Goal: Task Accomplishment & Management: Manage account settings

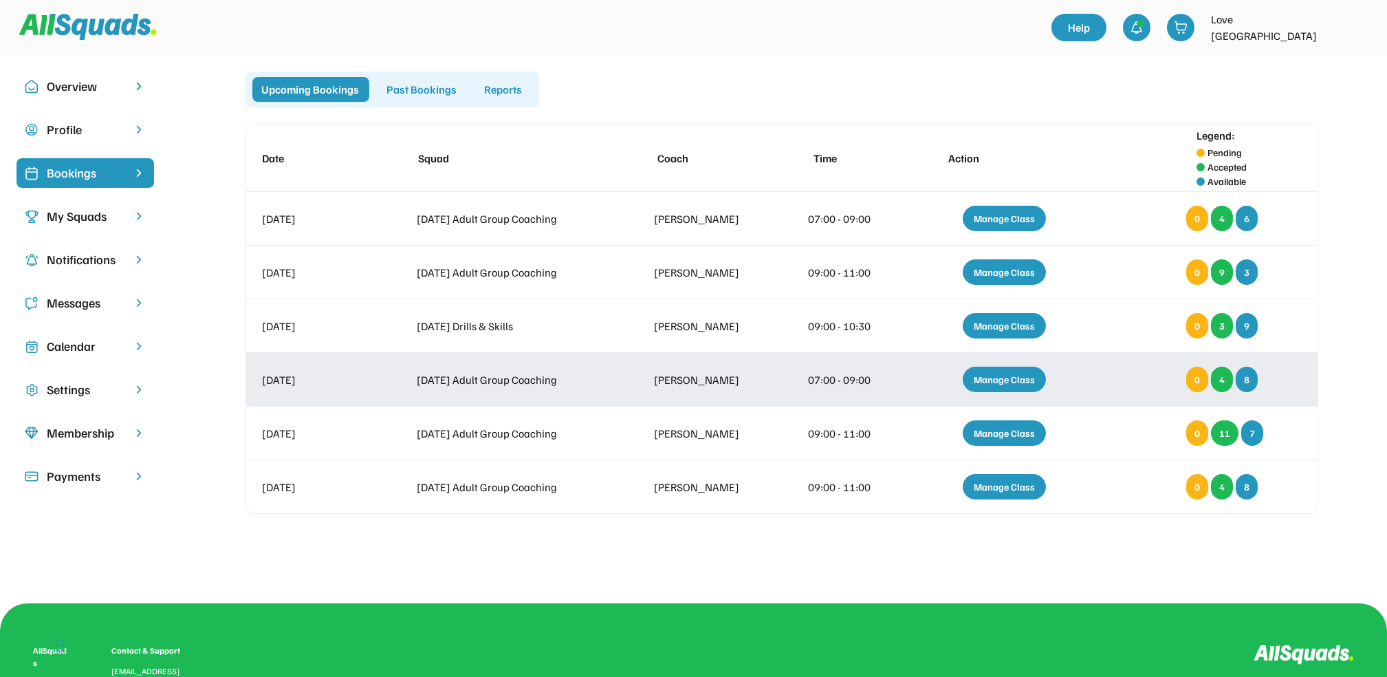
click at [1004, 375] on div "Manage Class" at bounding box center [1004, 379] width 83 height 25
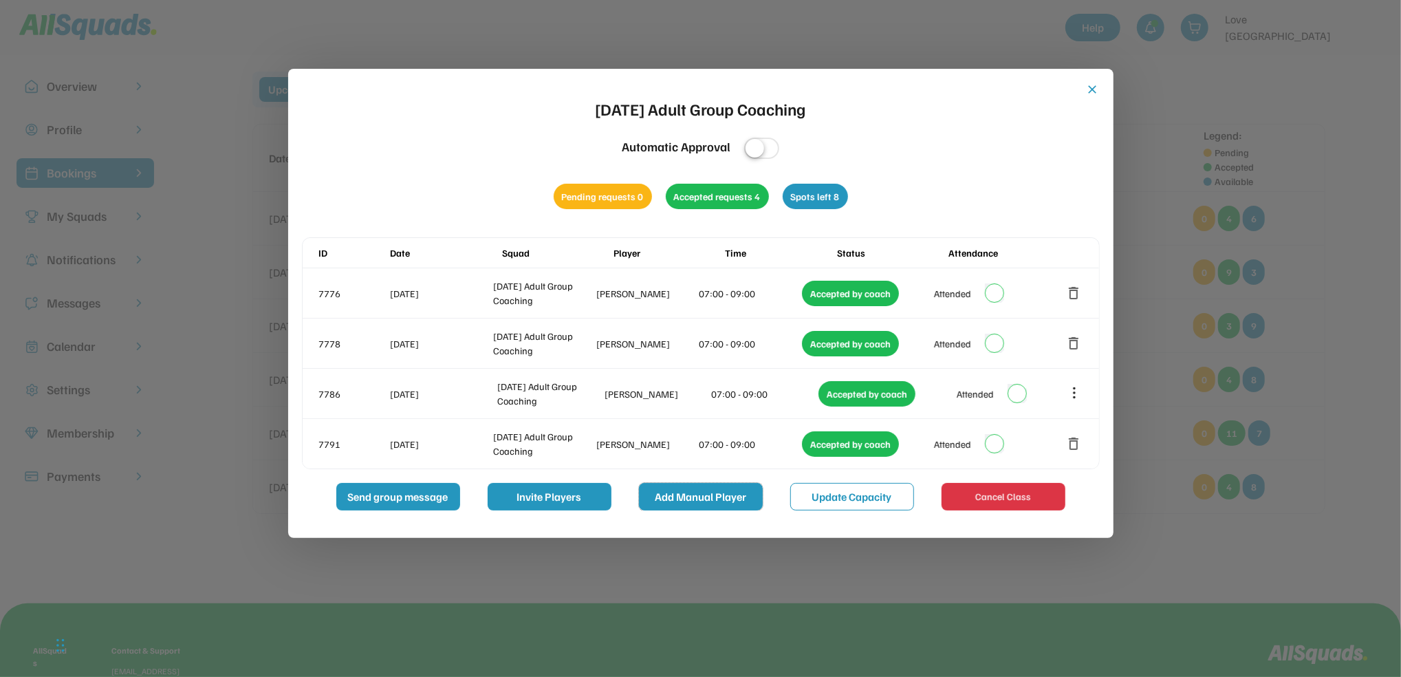
click at [706, 497] on button "Add Manual Player" at bounding box center [701, 497] width 124 height 28
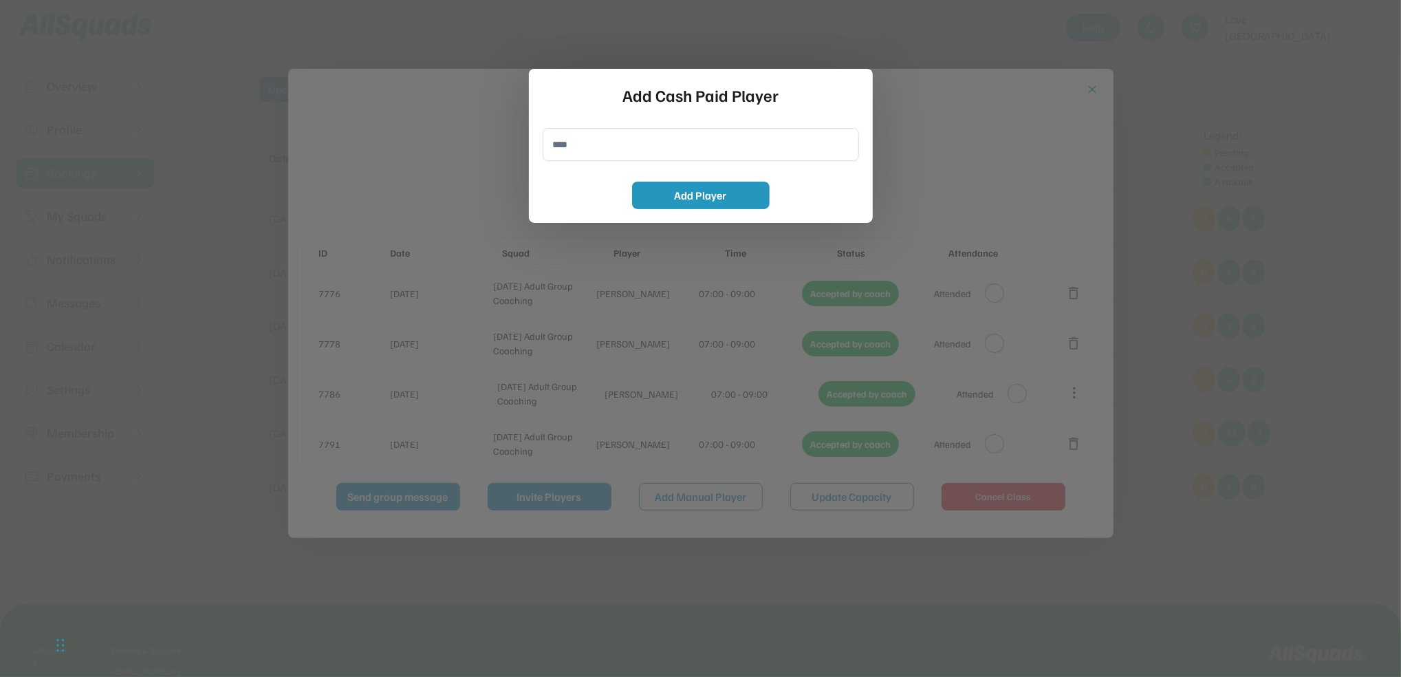
click at [565, 150] on input "input" at bounding box center [701, 144] width 316 height 33
type input "**********"
click at [734, 188] on button "Add Player" at bounding box center [701, 196] width 138 height 28
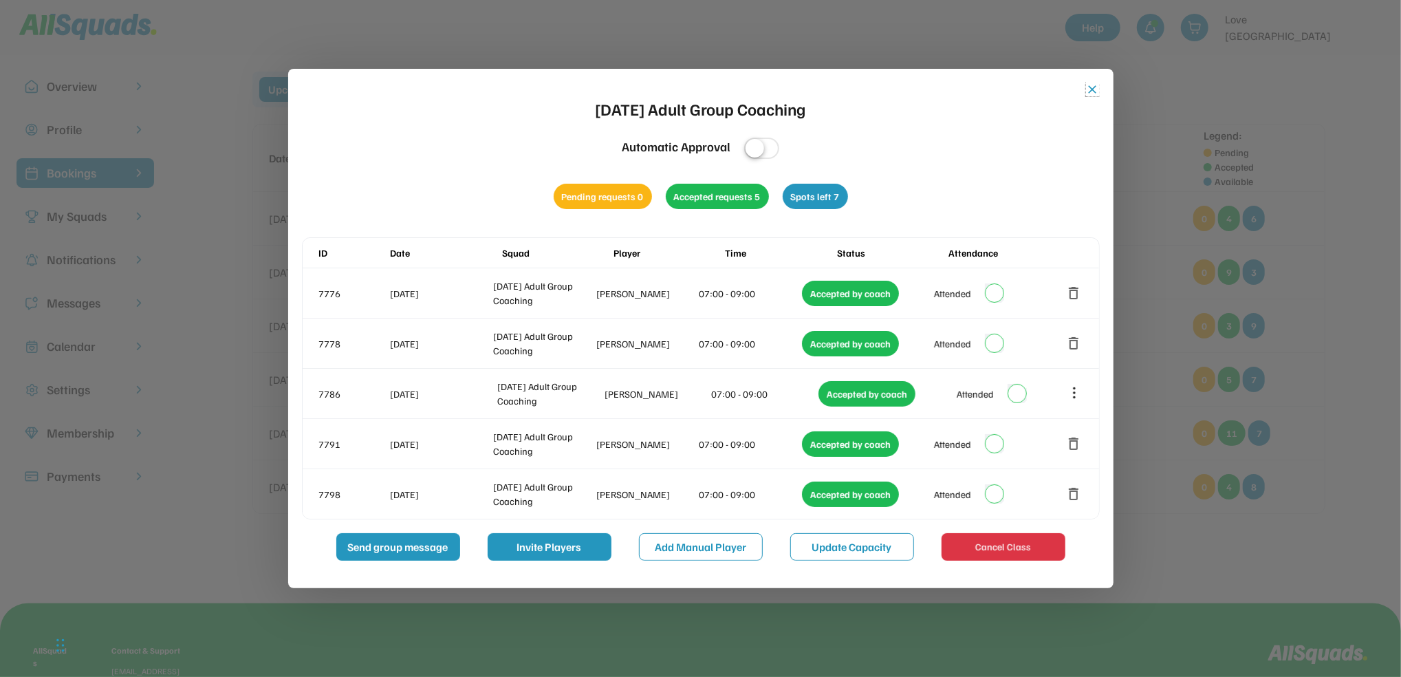
click at [1096, 89] on button "close" at bounding box center [1093, 90] width 14 height 14
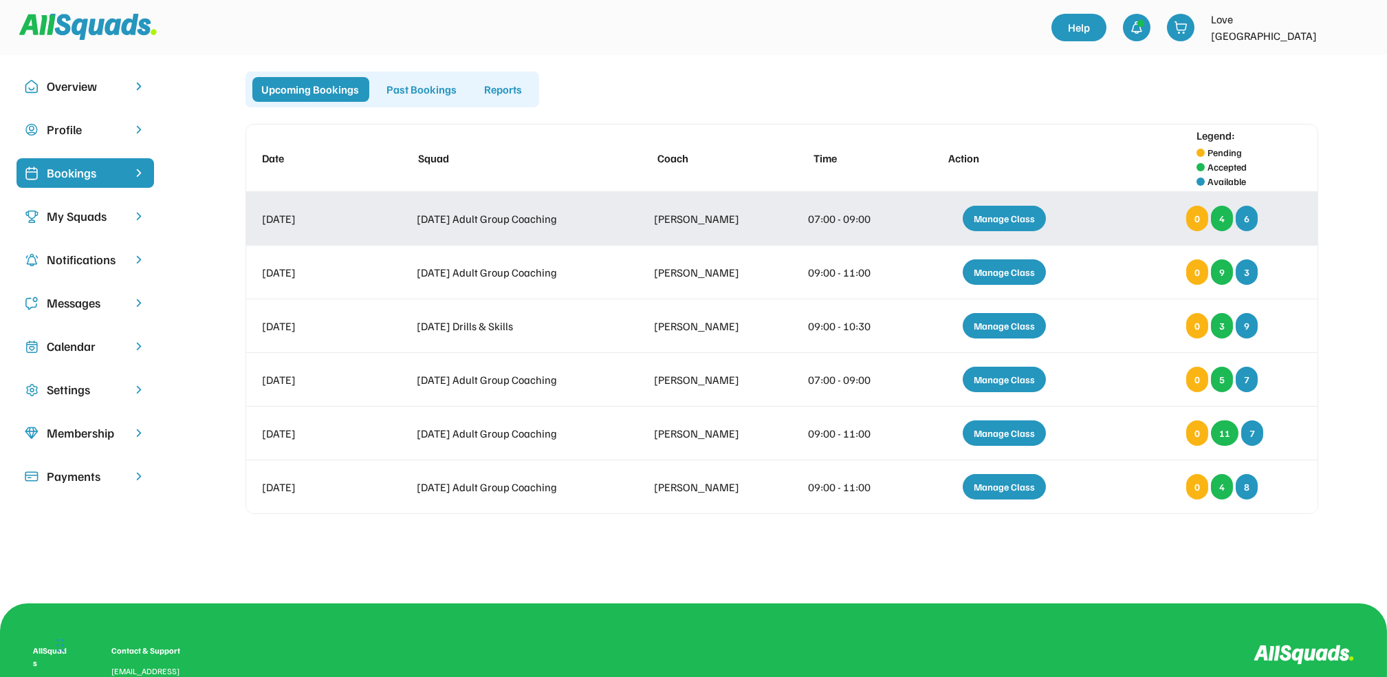
click at [999, 213] on div "Manage Class" at bounding box center [1004, 218] width 83 height 25
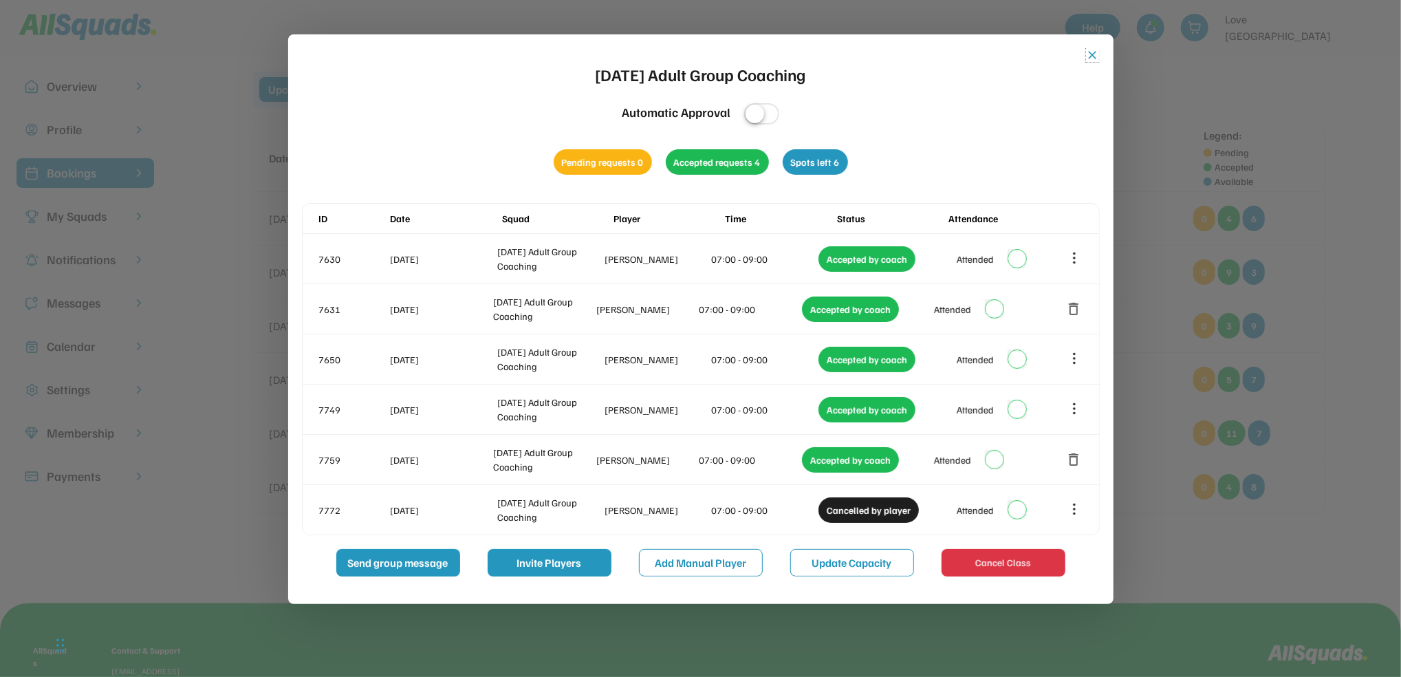
click at [1091, 52] on button "close" at bounding box center [1093, 55] width 14 height 14
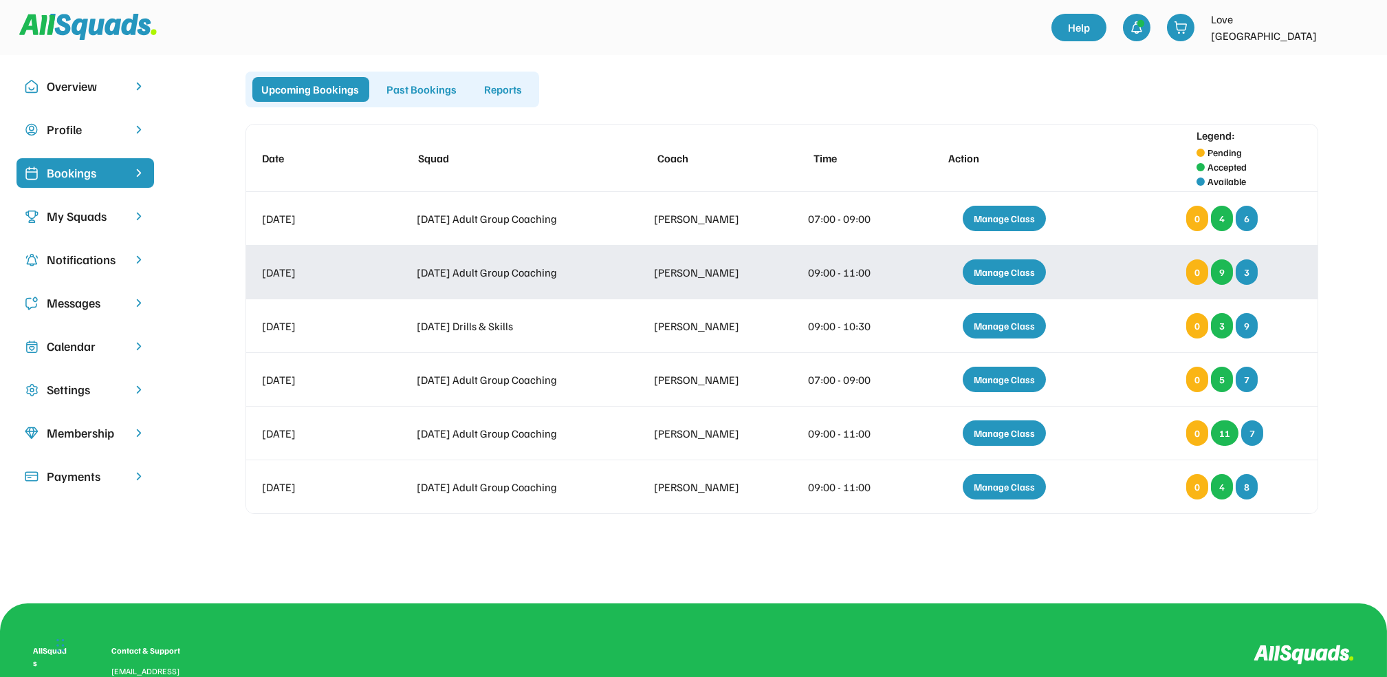
click at [1015, 264] on div "Manage Class" at bounding box center [1004, 271] width 83 height 25
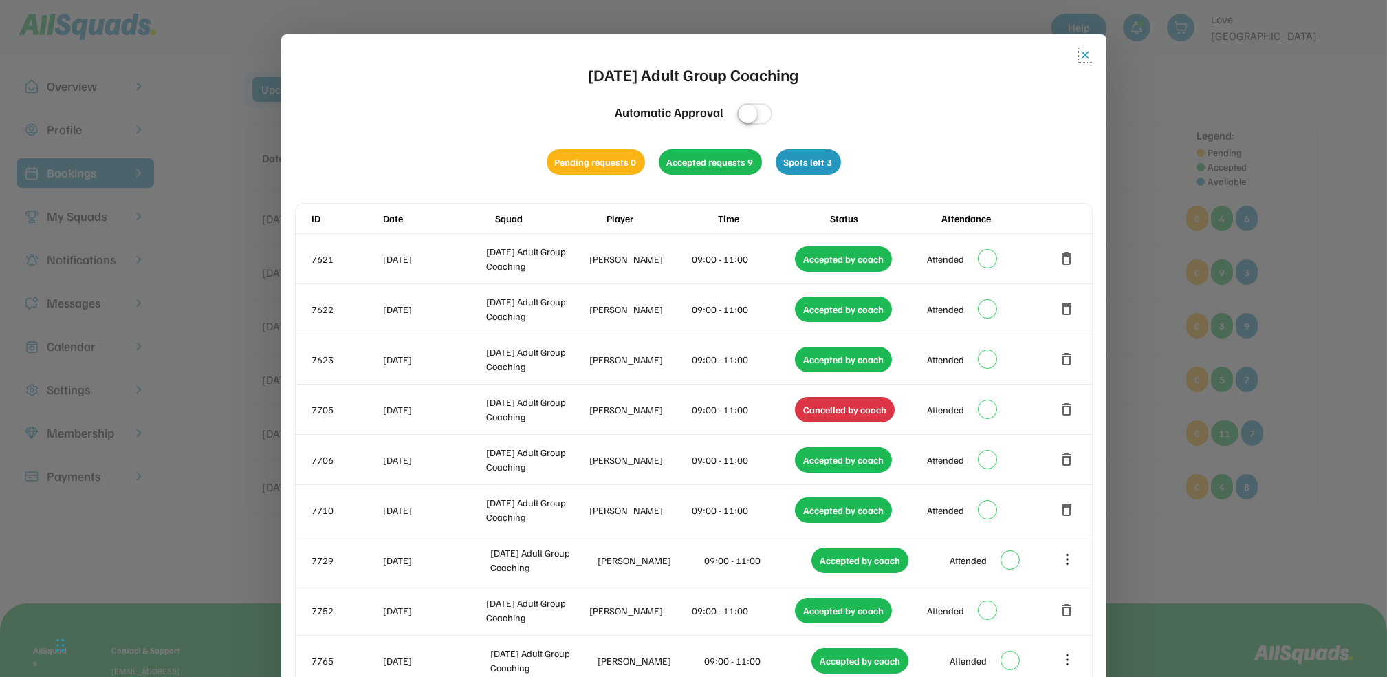
click at [1080, 53] on button "close" at bounding box center [1086, 55] width 14 height 14
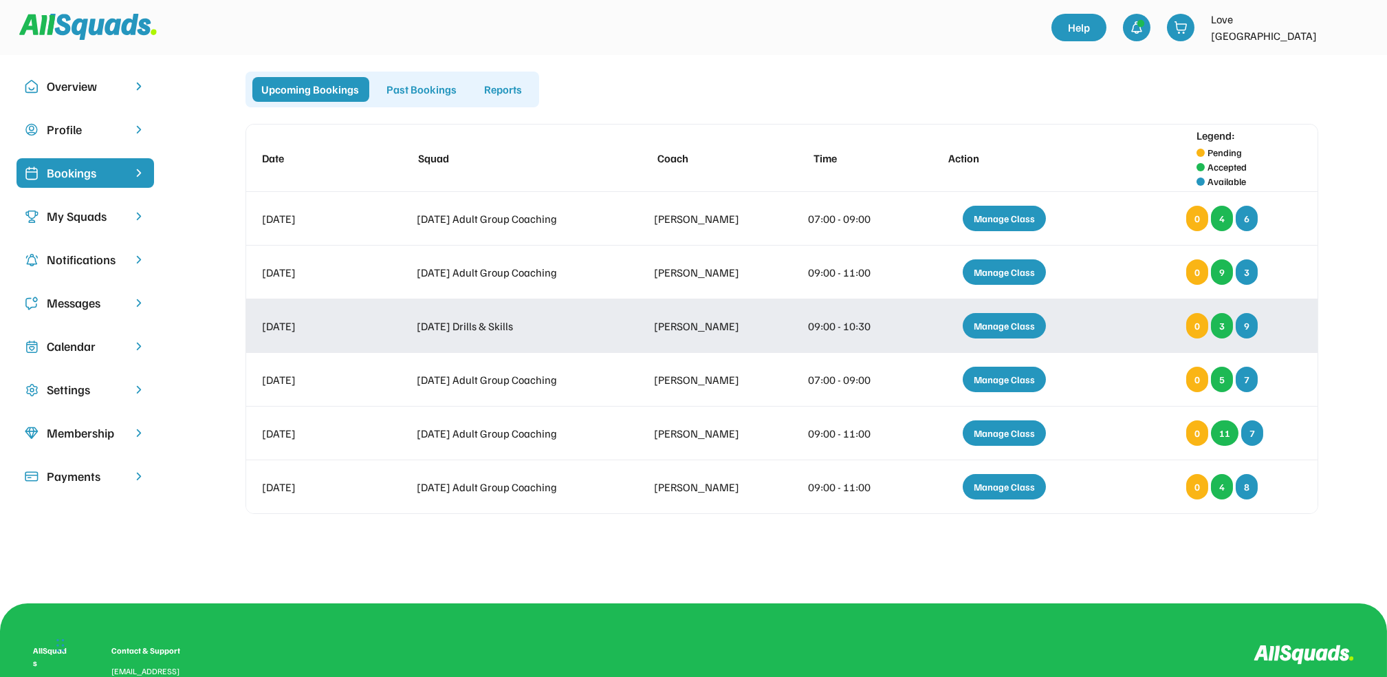
click at [1002, 321] on div "Manage Class" at bounding box center [1004, 325] width 83 height 25
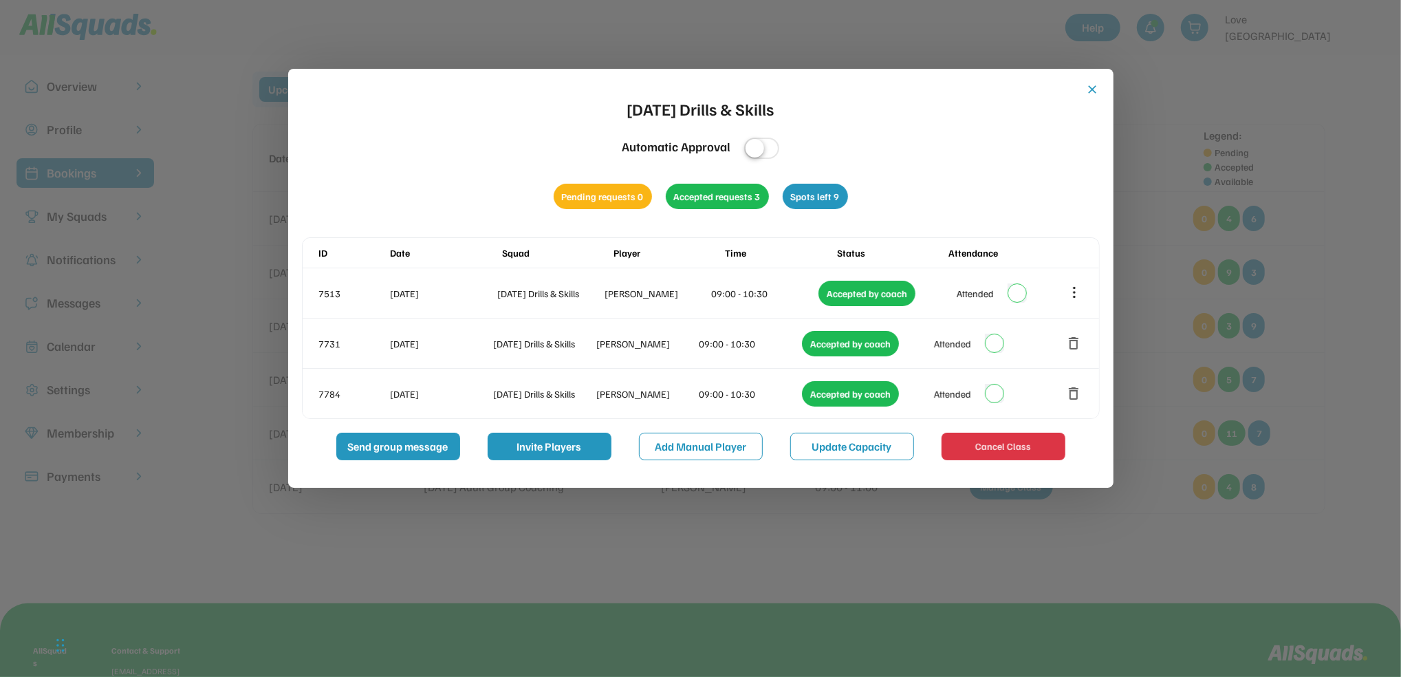
click at [1087, 87] on button "close" at bounding box center [1093, 90] width 14 height 14
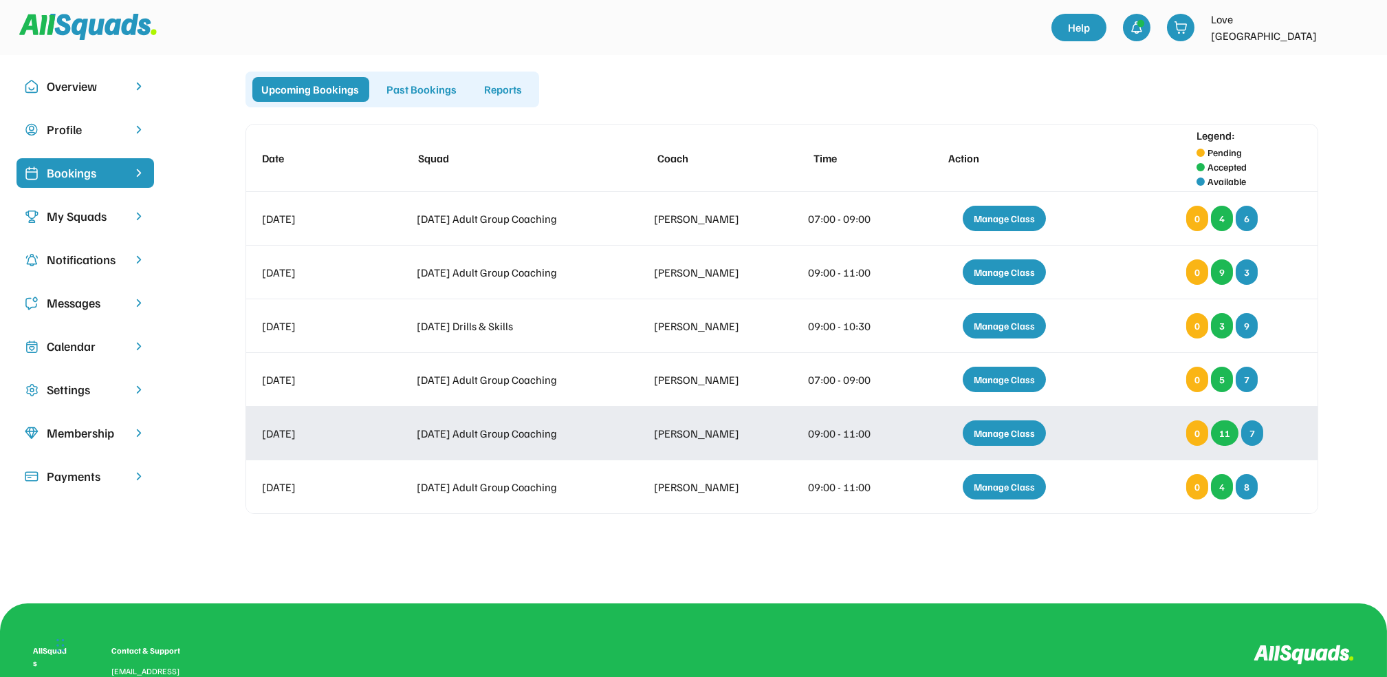
click at [1002, 426] on div "Manage Class" at bounding box center [1004, 432] width 83 height 25
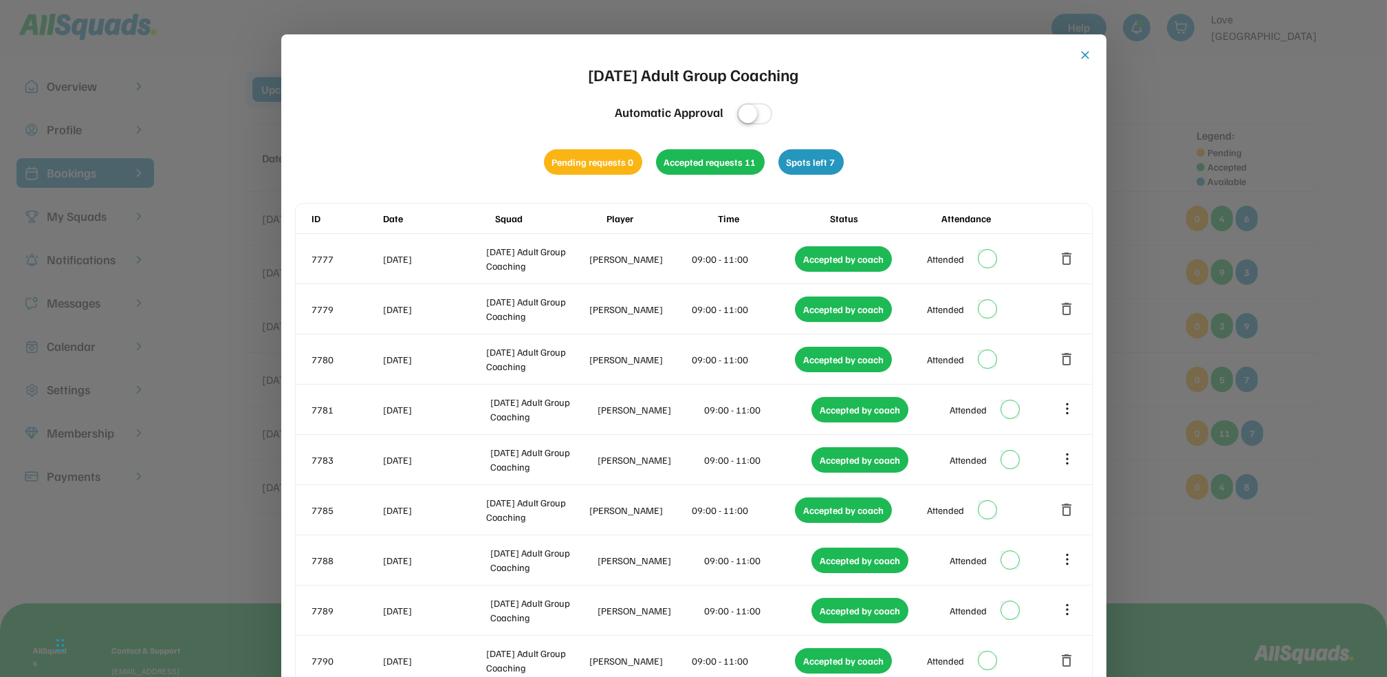
click at [1087, 54] on button "close" at bounding box center [1086, 55] width 14 height 14
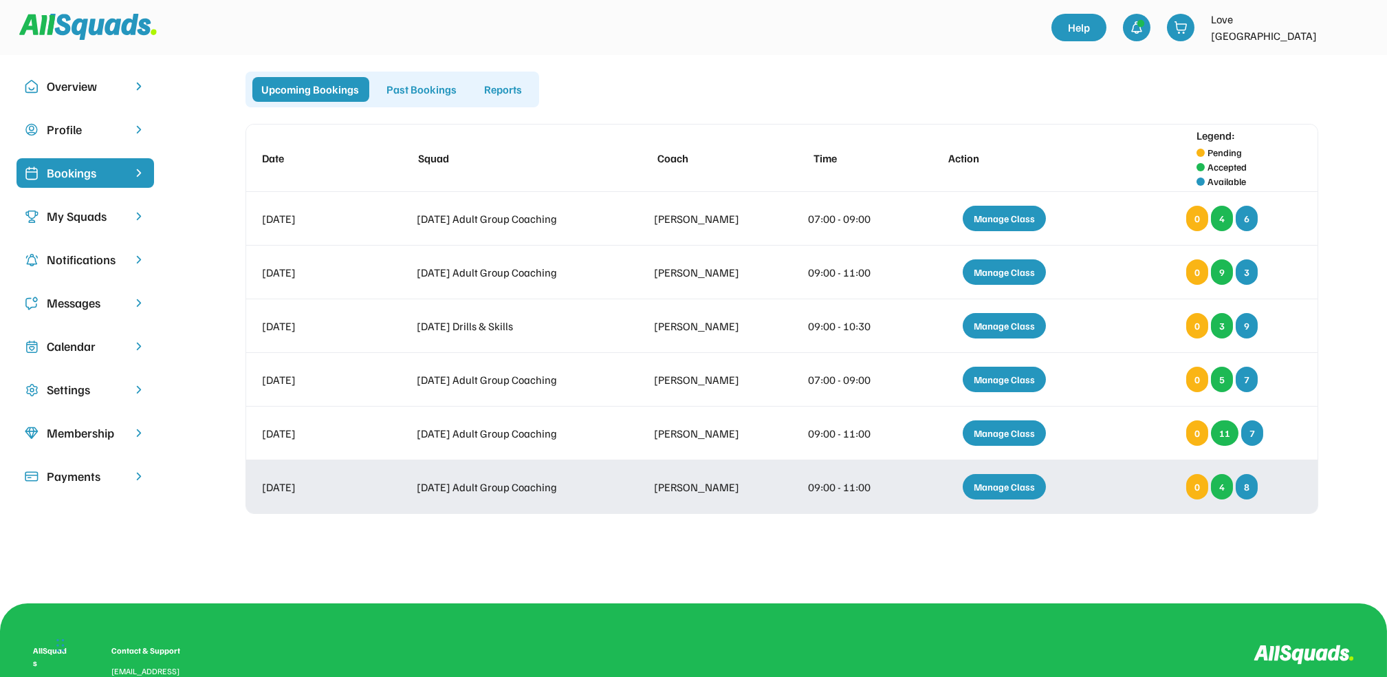
click at [997, 484] on div "Manage Class" at bounding box center [1004, 486] width 83 height 25
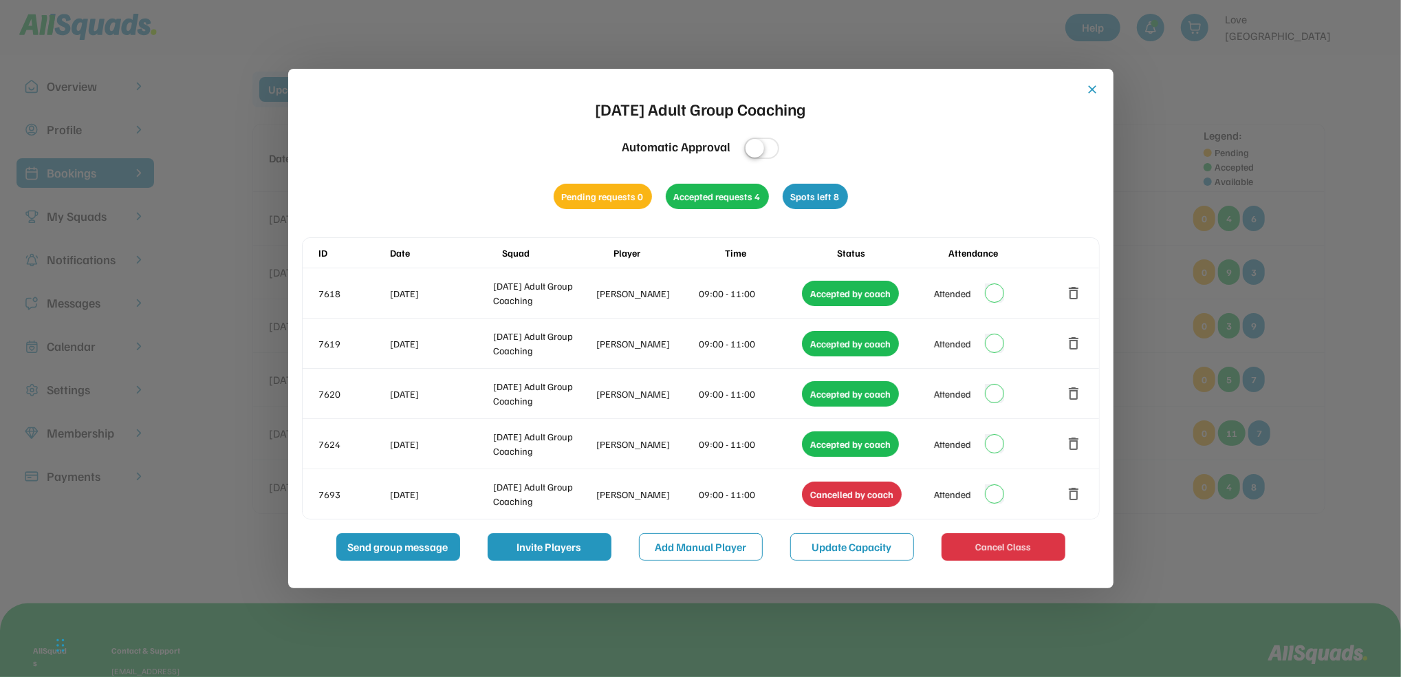
click at [1090, 86] on button "close" at bounding box center [1093, 90] width 14 height 14
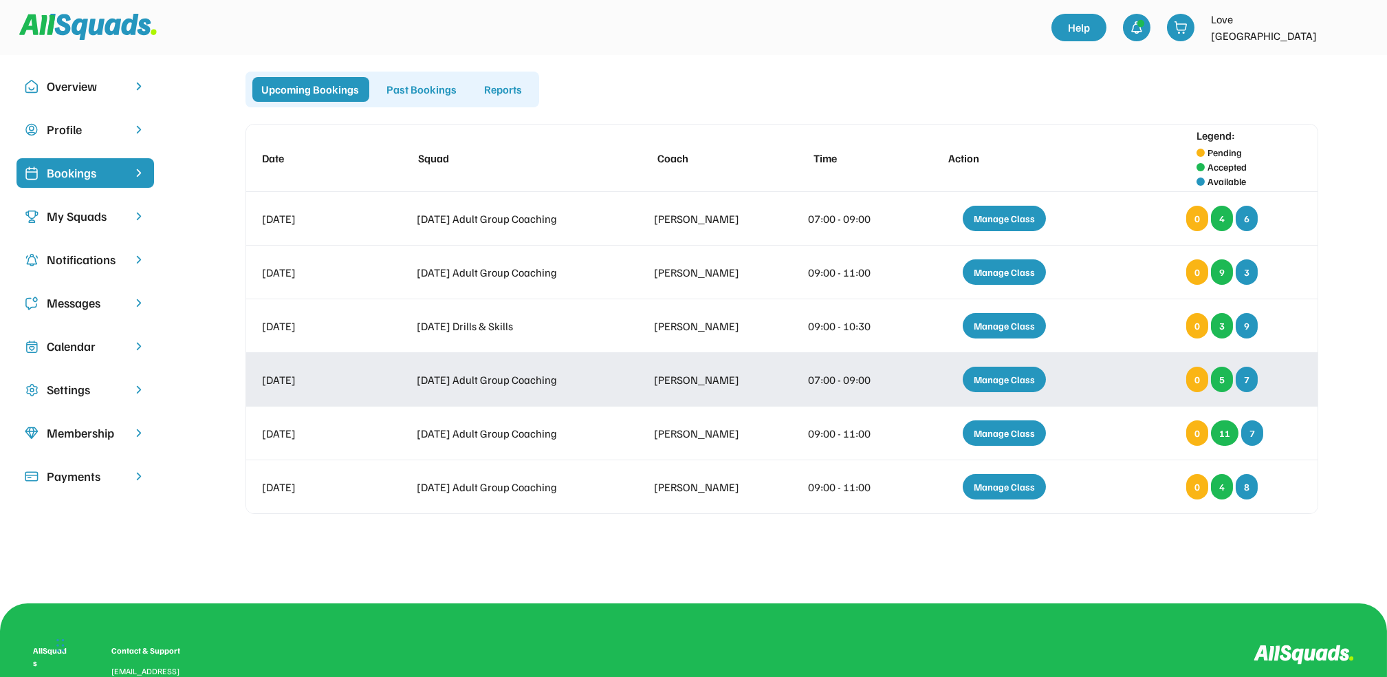
click at [996, 374] on div "Manage Class" at bounding box center [1004, 379] width 83 height 25
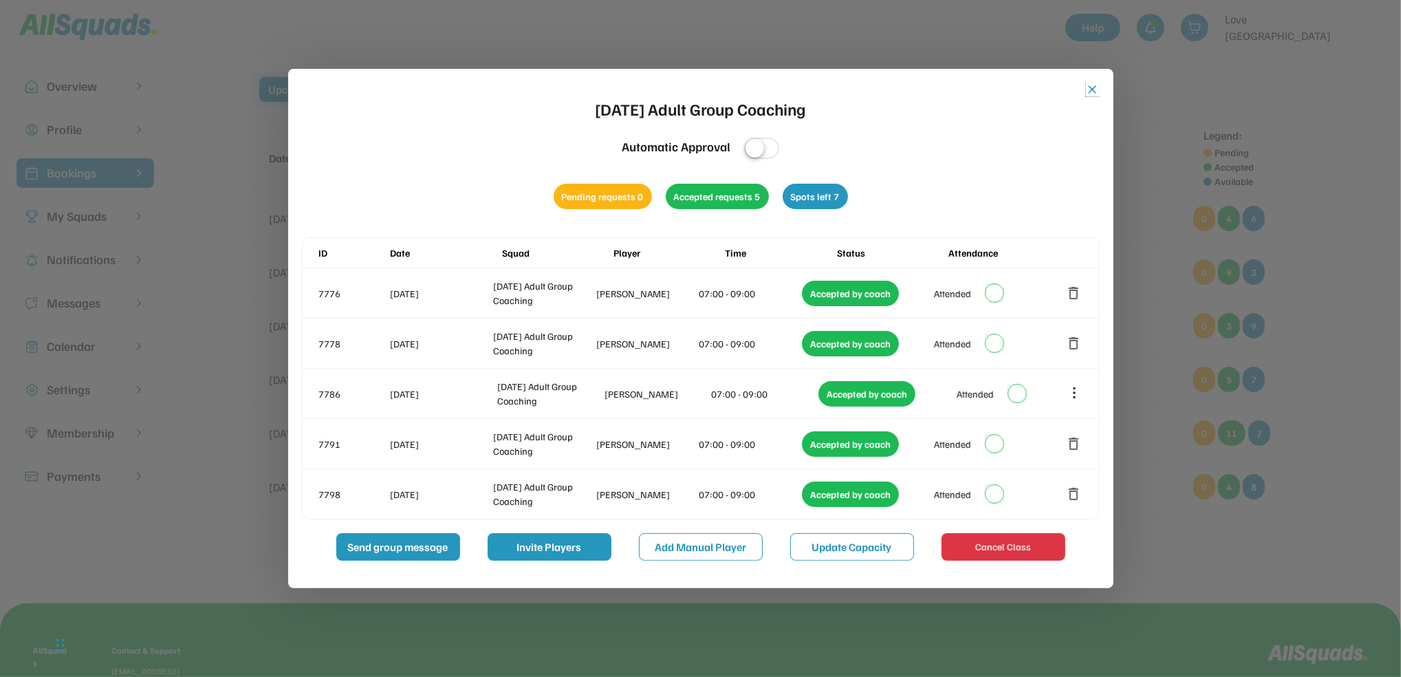
click at [1089, 89] on button "close" at bounding box center [1093, 90] width 14 height 14
